Goal: Use online tool/utility: Utilize a website feature to perform a specific function

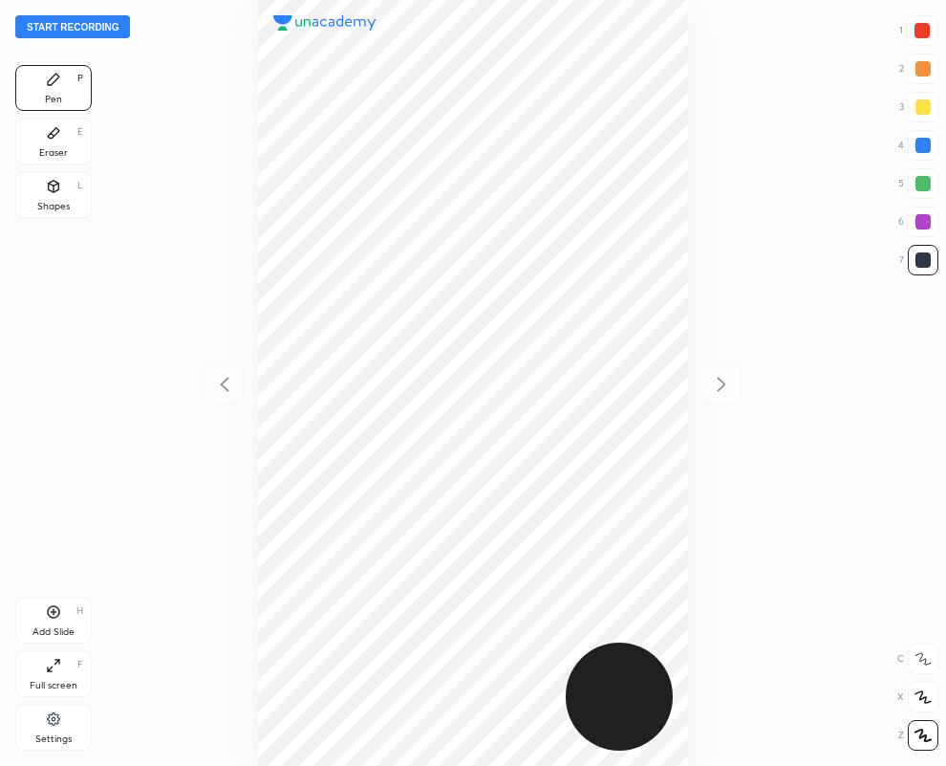
scroll to position [766, 640]
drag, startPoint x: 930, startPoint y: 212, endPoint x: 792, endPoint y: 163, distance: 146.0
click at [929, 210] on div at bounding box center [923, 221] width 31 height 31
drag, startPoint x: 62, startPoint y: 141, endPoint x: 110, endPoint y: 191, distance: 69.6
click at [57, 141] on div "Eraser E" at bounding box center [53, 142] width 76 height 46
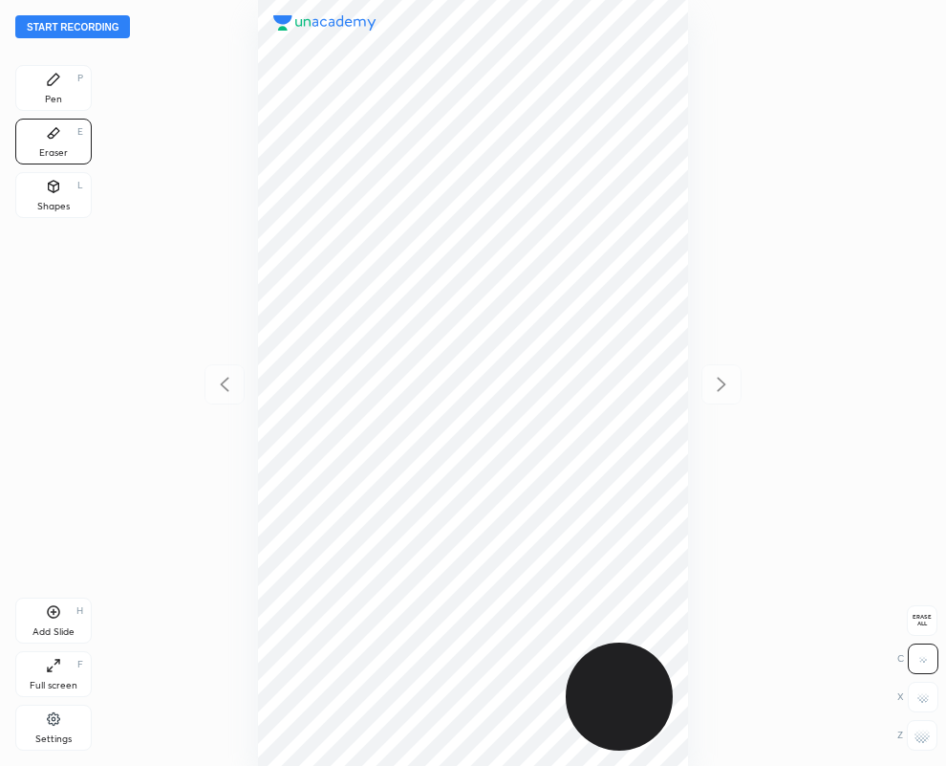
click at [914, 621] on span "Erase all" at bounding box center [922, 620] width 29 height 13
click at [46, 84] on icon at bounding box center [53, 79] width 15 height 15
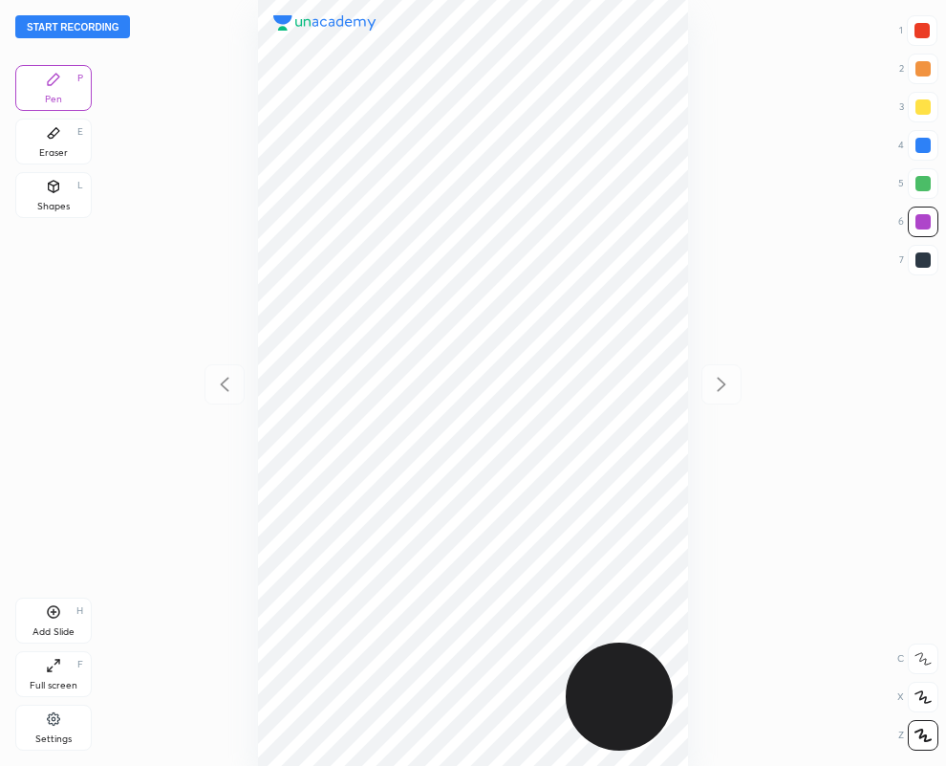
click at [919, 29] on div at bounding box center [922, 30] width 15 height 15
drag, startPoint x: 919, startPoint y: 30, endPoint x: 773, endPoint y: 68, distance: 150.2
click at [916, 30] on div at bounding box center [922, 30] width 15 height 15
drag, startPoint x: 923, startPoint y: 217, endPoint x: 798, endPoint y: 204, distance: 125.9
click at [920, 217] on div at bounding box center [923, 221] width 15 height 15
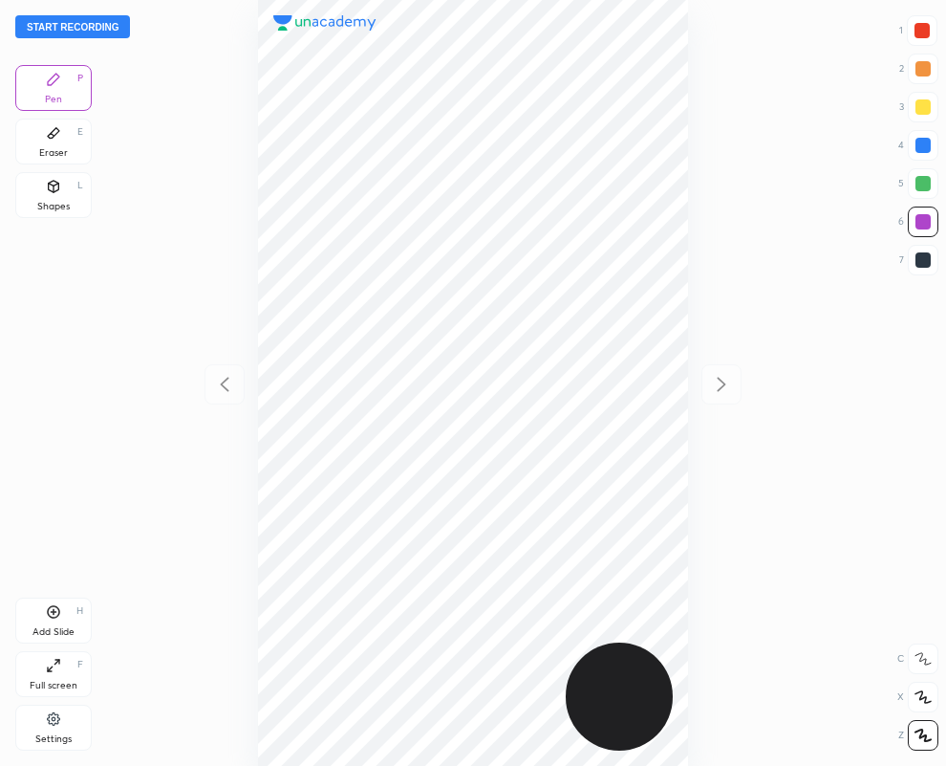
click at [922, 261] on div at bounding box center [923, 259] width 15 height 15
click at [928, 220] on div at bounding box center [923, 221] width 15 height 15
drag, startPoint x: 921, startPoint y: 31, endPoint x: 907, endPoint y: 34, distance: 14.8
click at [916, 34] on div at bounding box center [922, 30] width 15 height 15
drag, startPoint x: 927, startPoint y: 225, endPoint x: 842, endPoint y: 194, distance: 90.4
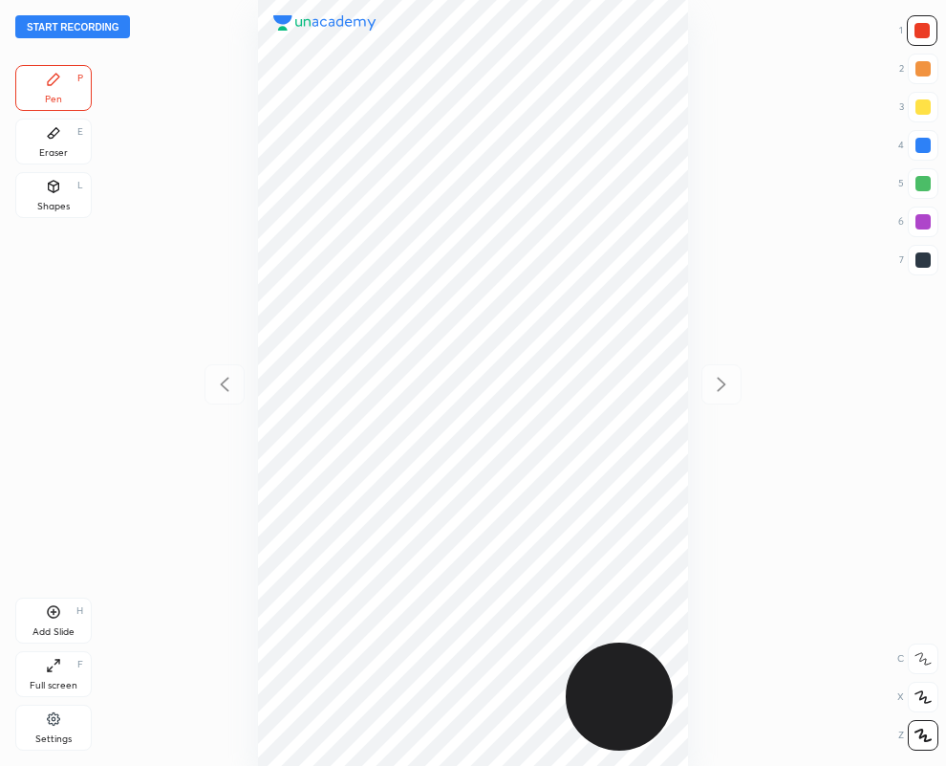
click at [927, 223] on div at bounding box center [923, 221] width 15 height 15
click at [925, 32] on div at bounding box center [922, 30] width 15 height 15
click at [927, 41] on div at bounding box center [922, 30] width 31 height 31
click at [919, 143] on div at bounding box center [923, 145] width 15 height 15
drag, startPoint x: 929, startPoint y: 30, endPoint x: 868, endPoint y: 53, distance: 65.3
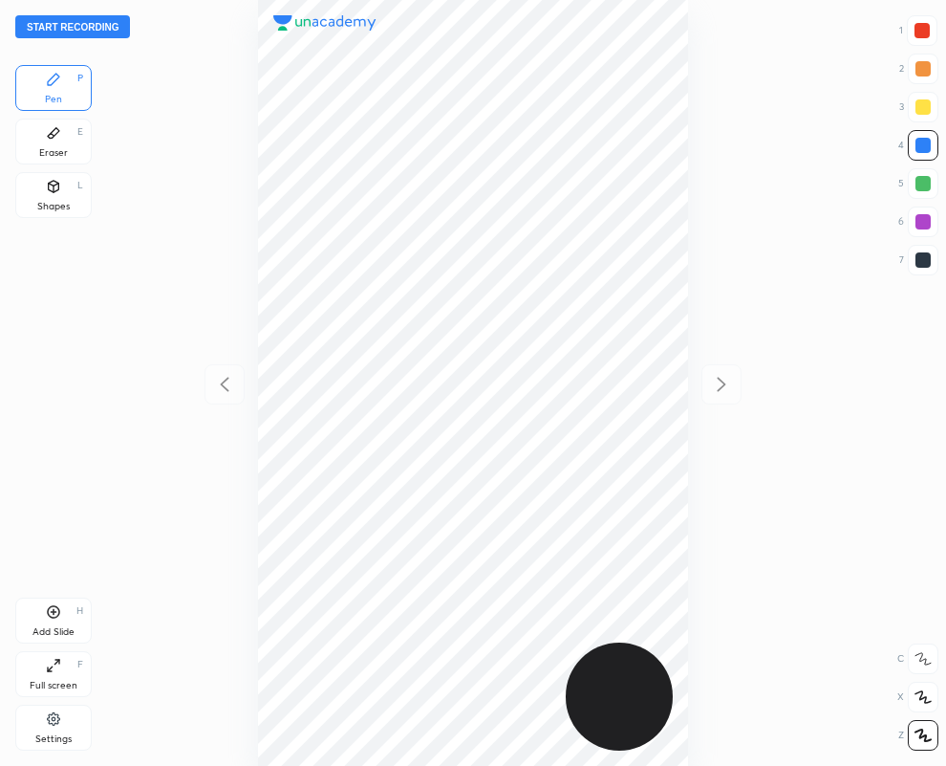
click at [929, 31] on div at bounding box center [922, 30] width 15 height 15
drag, startPoint x: 923, startPoint y: 144, endPoint x: 833, endPoint y: 158, distance: 91.8
click at [919, 145] on div at bounding box center [923, 145] width 15 height 15
drag, startPoint x: 930, startPoint y: 261, endPoint x: 898, endPoint y: 277, distance: 36.3
click at [927, 264] on div at bounding box center [923, 260] width 31 height 31
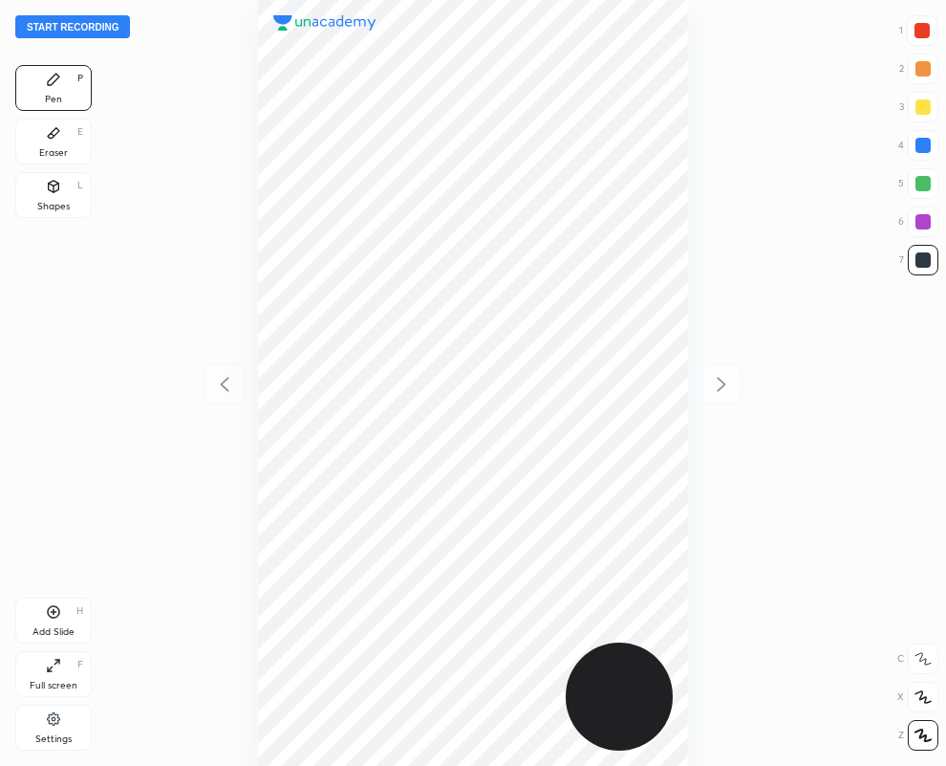
drag, startPoint x: 919, startPoint y: 27, endPoint x: 726, endPoint y: 86, distance: 201.1
click at [920, 30] on div at bounding box center [922, 30] width 15 height 15
click at [924, 261] on div at bounding box center [923, 259] width 15 height 15
drag, startPoint x: 928, startPoint y: 144, endPoint x: 761, endPoint y: 165, distance: 168.6
click at [927, 144] on div at bounding box center [923, 145] width 15 height 15
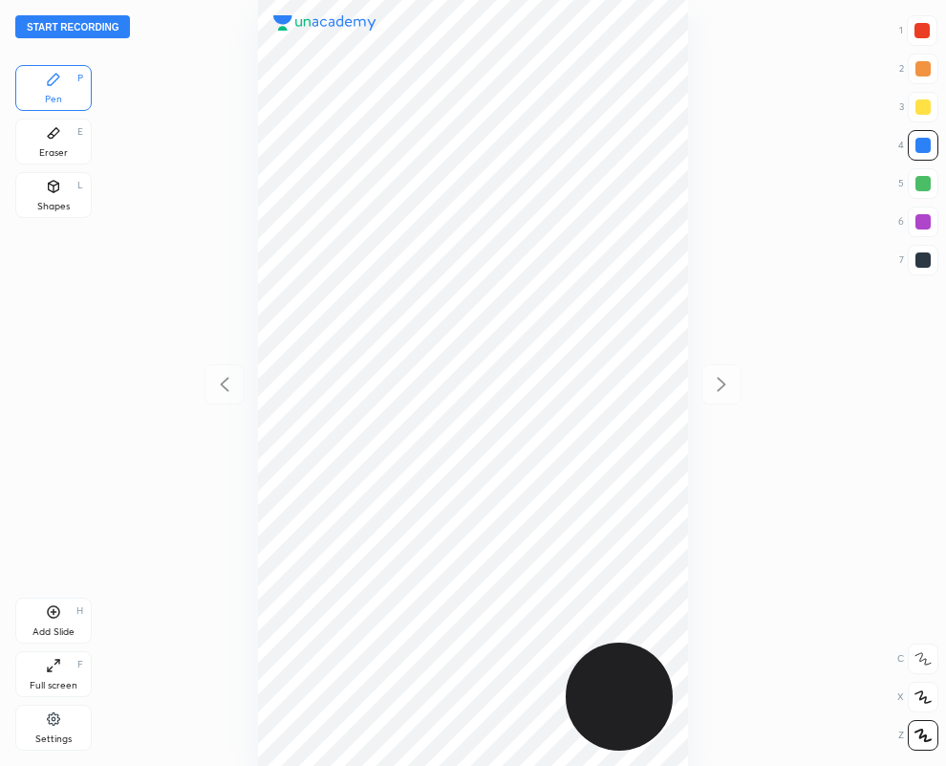
click at [923, 140] on div at bounding box center [923, 145] width 15 height 15
click at [927, 220] on div at bounding box center [923, 221] width 15 height 15
drag, startPoint x: 923, startPoint y: 261, endPoint x: 705, endPoint y: 349, distance: 235.0
click at [920, 264] on div at bounding box center [923, 259] width 15 height 15
drag, startPoint x: 42, startPoint y: 145, endPoint x: 91, endPoint y: 255, distance: 120.2
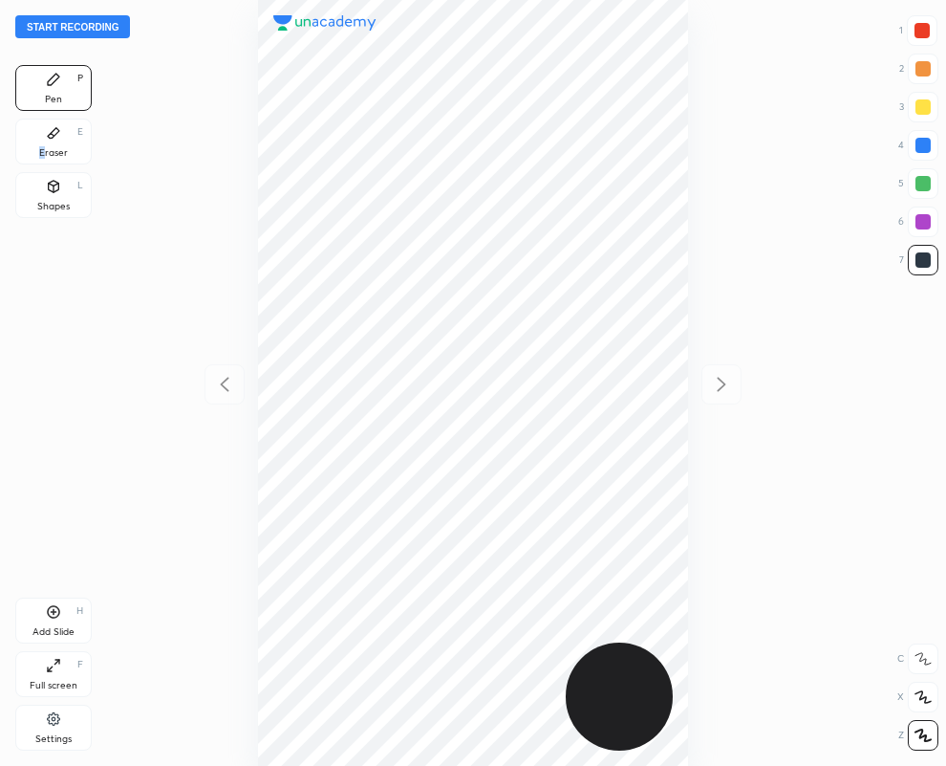
click at [44, 145] on div "Eraser E" at bounding box center [53, 142] width 76 height 46
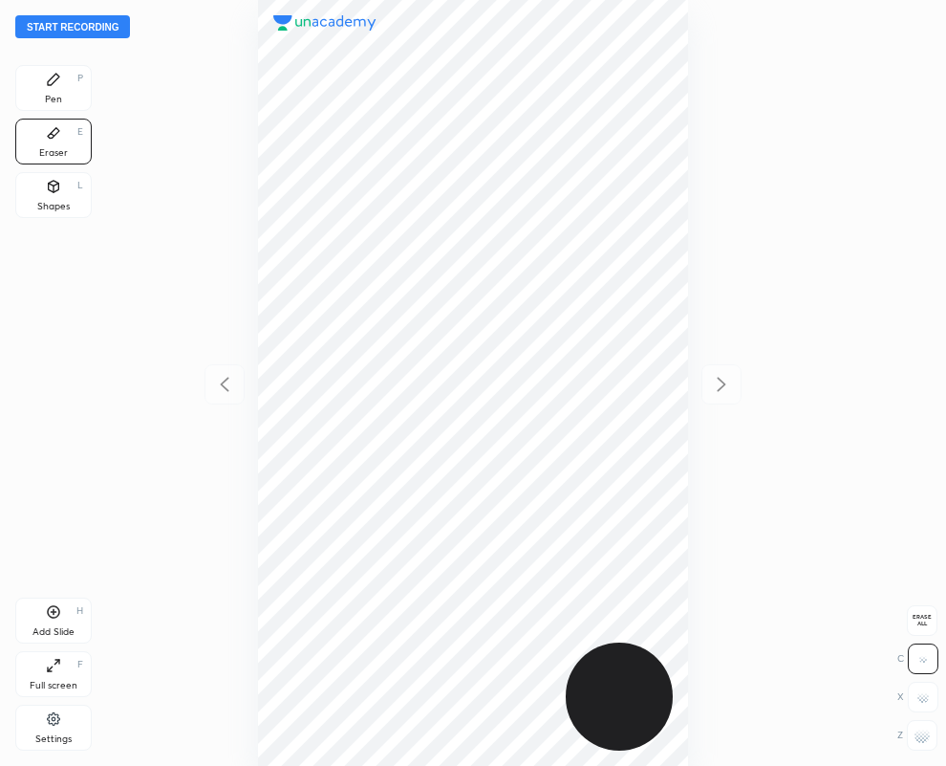
click at [928, 743] on div at bounding box center [922, 735] width 31 height 31
click at [48, 83] on icon at bounding box center [53, 79] width 11 height 11
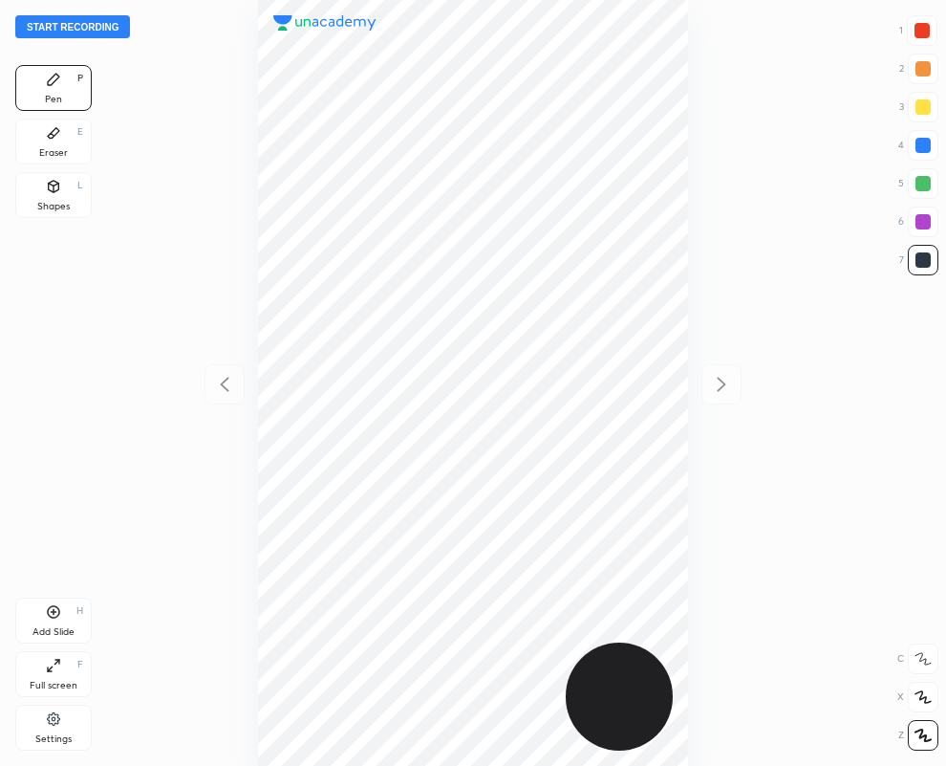
click at [55, 610] on icon at bounding box center [53, 611] width 15 height 15
click at [924, 17] on div at bounding box center [922, 30] width 31 height 31
click at [922, 139] on div at bounding box center [923, 145] width 31 height 31
drag, startPoint x: 932, startPoint y: 260, endPoint x: 740, endPoint y: 245, distance: 192.7
click at [930, 260] on div at bounding box center [923, 260] width 31 height 31
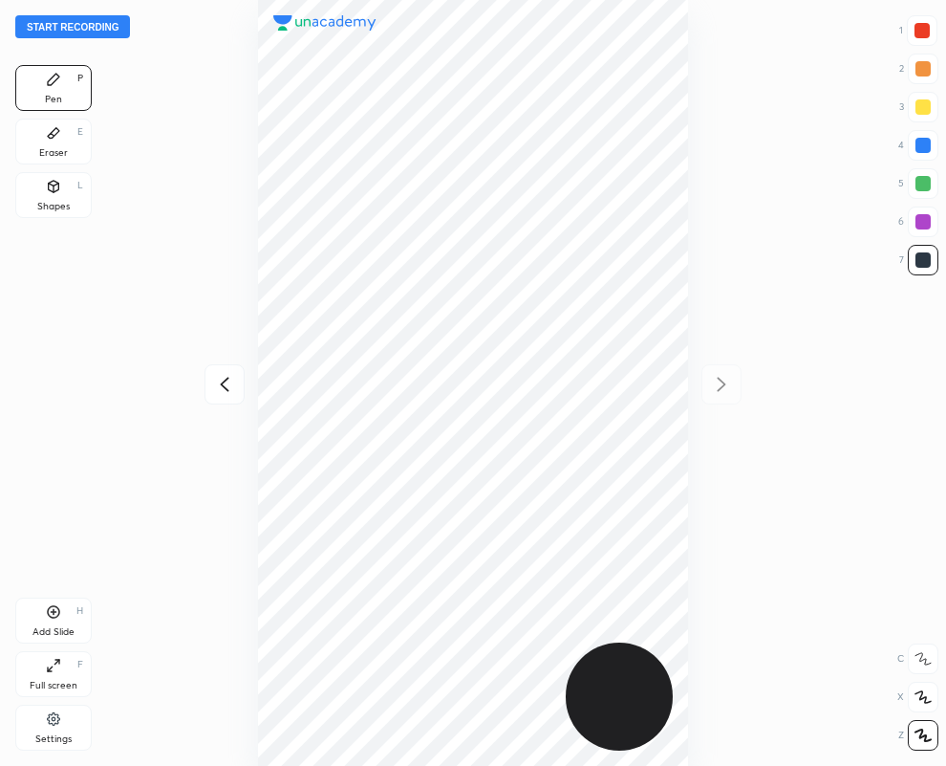
click at [60, 143] on div "Eraser E" at bounding box center [53, 142] width 76 height 46
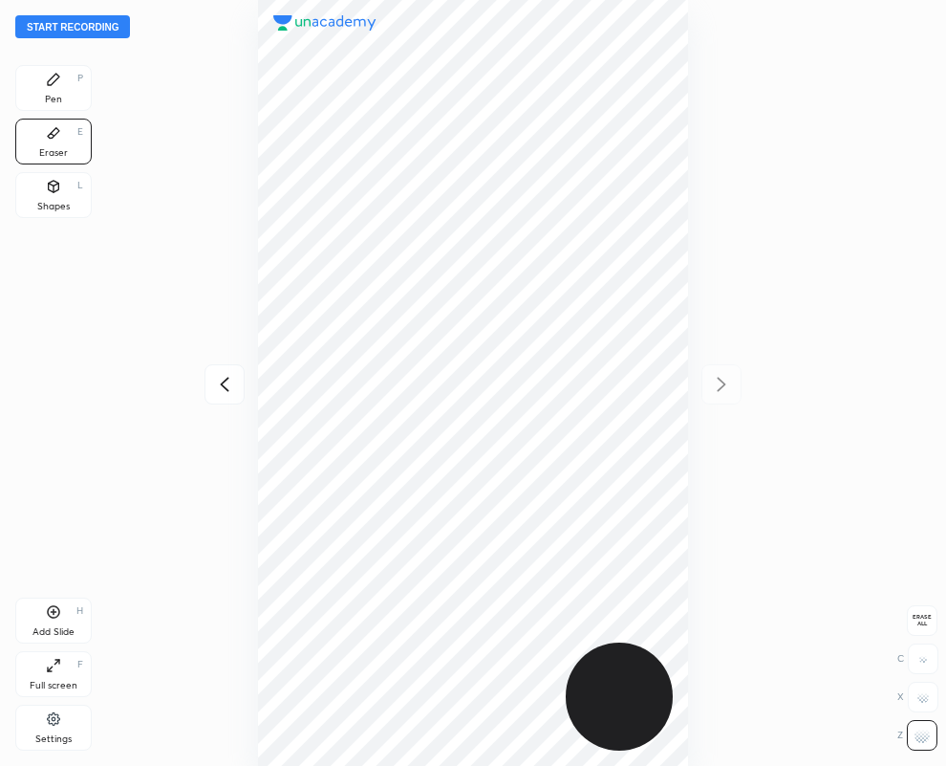
click at [51, 86] on icon at bounding box center [53, 79] width 15 height 15
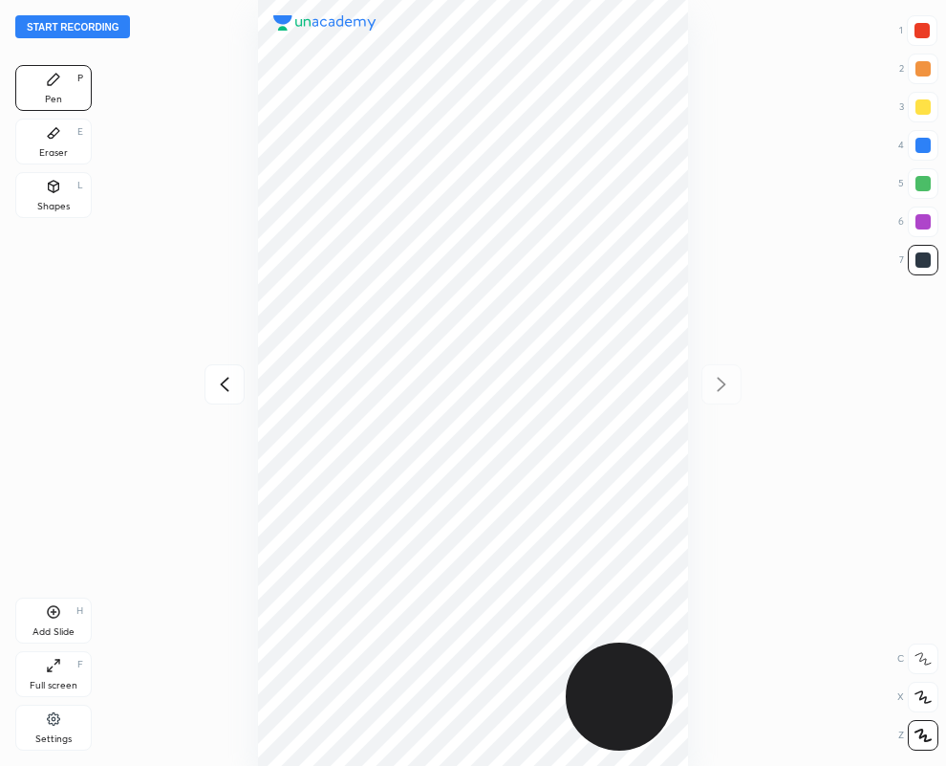
drag, startPoint x: 926, startPoint y: 30, endPoint x: 807, endPoint y: 100, distance: 138.8
click at [924, 33] on div at bounding box center [922, 30] width 15 height 15
click at [919, 263] on div at bounding box center [923, 259] width 15 height 15
click at [919, 77] on div at bounding box center [923, 69] width 31 height 31
drag, startPoint x: 919, startPoint y: 220, endPoint x: 792, endPoint y: 306, distance: 153.5
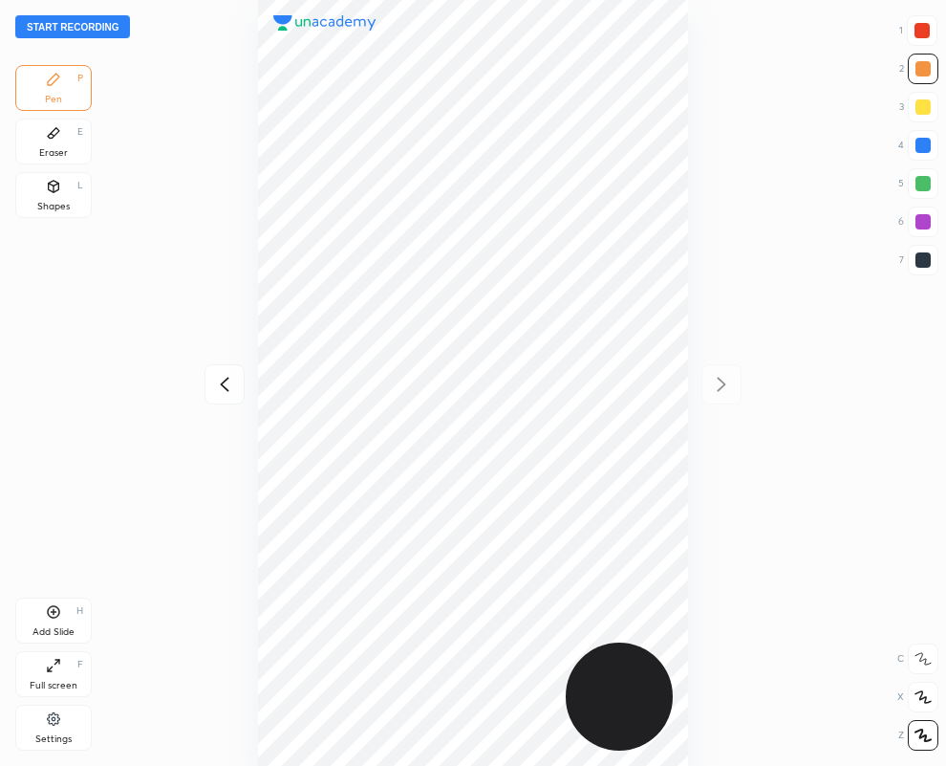
click at [920, 222] on div at bounding box center [923, 221] width 15 height 15
click at [218, 382] on icon at bounding box center [224, 384] width 23 height 23
click at [43, 22] on button "Start recording" at bounding box center [72, 26] width 115 height 23
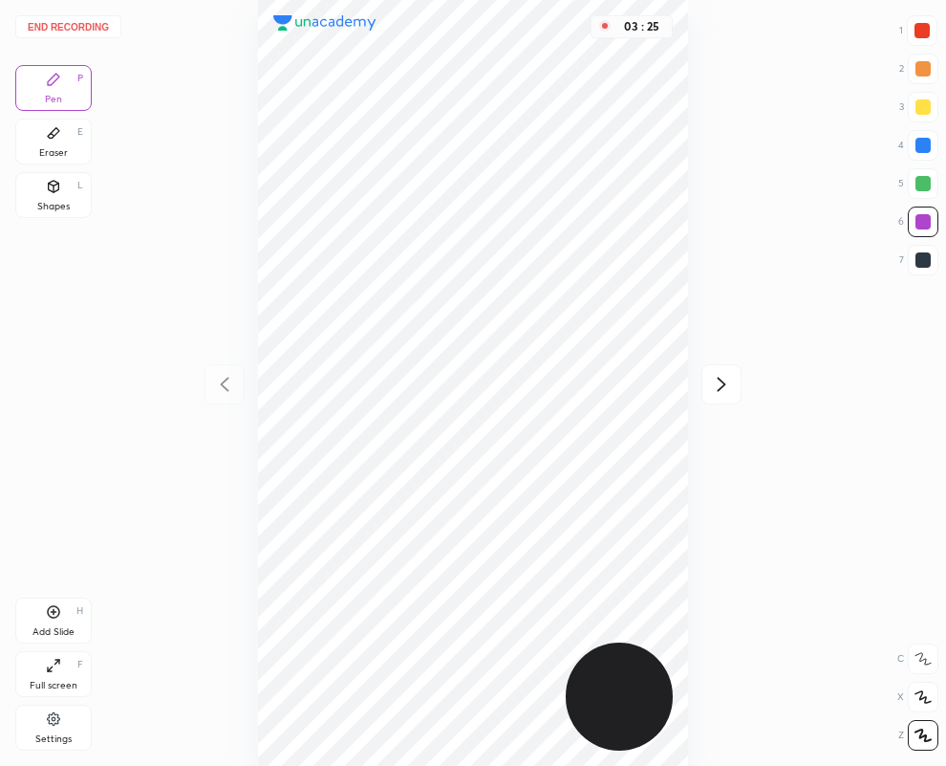
click at [723, 379] on icon at bounding box center [721, 384] width 23 height 23
click at [220, 382] on icon at bounding box center [224, 384] width 23 height 23
click at [723, 379] on icon at bounding box center [721, 384] width 23 height 23
click at [89, 24] on button "End recording" at bounding box center [68, 26] width 106 height 23
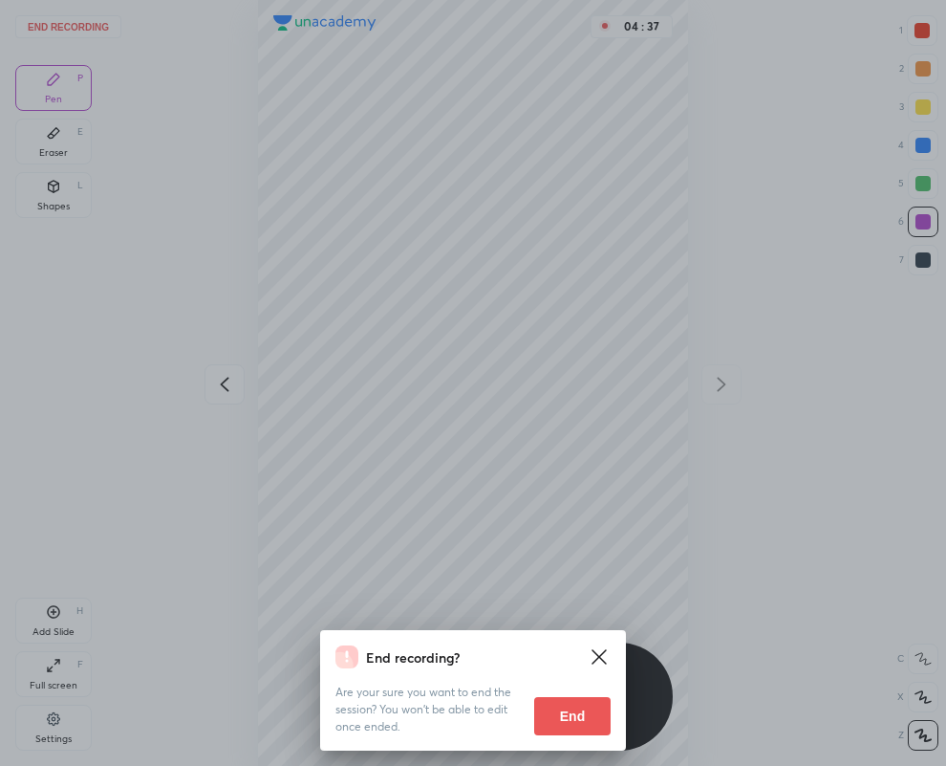
click at [544, 705] on button "End" at bounding box center [572, 716] width 76 height 38
